Goal: Task Accomplishment & Management: Use online tool/utility

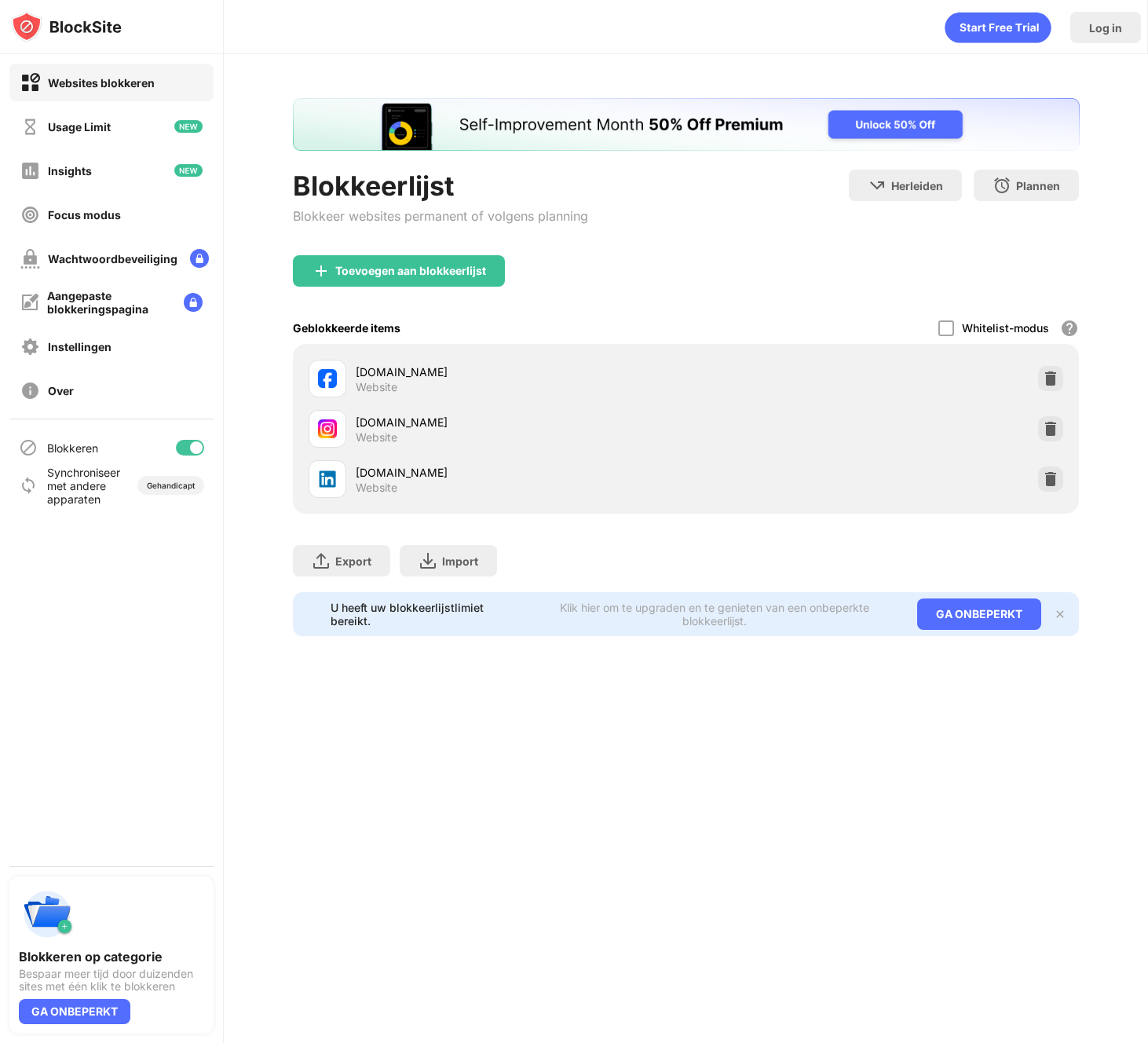
click at [190, 446] on div at bounding box center [196, 447] width 13 height 13
click at [211, 441] on div "Blokkeren" at bounding box center [111, 447] width 204 height 38
click at [195, 447] on div at bounding box center [189, 448] width 28 height 16
